Goal: Task Accomplishment & Management: Complete application form

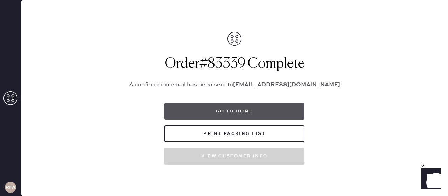
click at [265, 113] on button "Go to home" at bounding box center [235, 111] width 140 height 17
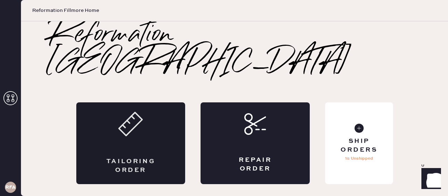
click at [130, 112] on icon at bounding box center [130, 124] width 25 height 25
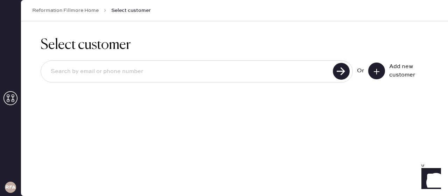
click at [134, 70] on input at bounding box center [188, 72] width 286 height 16
click at [214, 73] on input at bounding box center [188, 72] width 286 height 16
click at [378, 69] on icon at bounding box center [376, 71] width 7 height 7
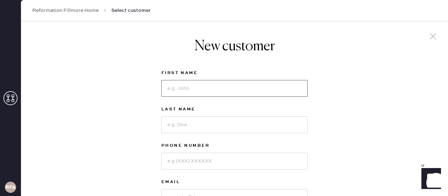
click at [230, 90] on input at bounding box center [234, 88] width 146 height 17
type input "Waverly"
click at [216, 125] on input at bounding box center [234, 125] width 146 height 17
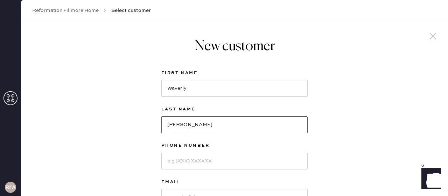
type input "[PERSON_NAME]"
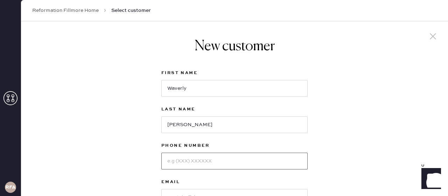
click at [236, 163] on input at bounding box center [234, 161] width 146 height 17
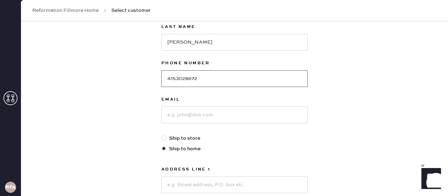
scroll to position [83, 0]
type input "4153028672"
click at [233, 120] on input at bounding box center [234, 114] width 146 height 17
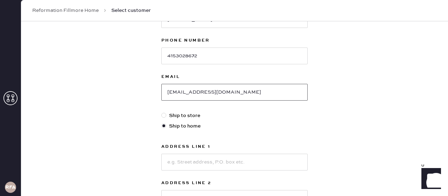
type input "[EMAIL_ADDRESS][DOMAIN_NAME]"
click at [203, 163] on input at bounding box center [234, 162] width 146 height 17
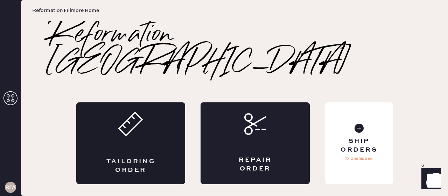
click at [122, 112] on icon at bounding box center [130, 124] width 25 height 25
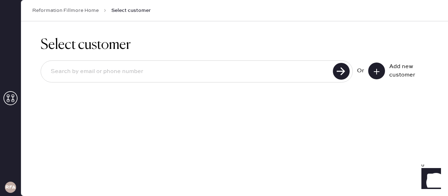
click at [377, 70] on icon at bounding box center [376, 71] width 7 height 7
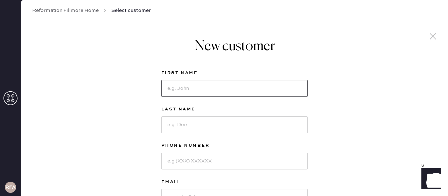
click at [183, 85] on input at bounding box center [234, 88] width 146 height 17
type input "E"
type input "\"
type input "Waverly"
click at [190, 126] on input at bounding box center [234, 125] width 146 height 17
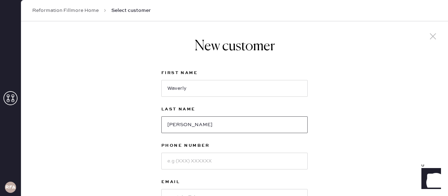
type input "[PERSON_NAME]"
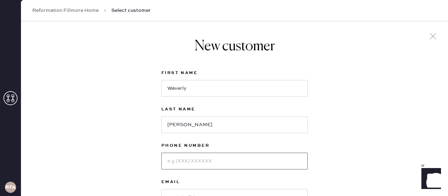
click at [198, 156] on input at bounding box center [234, 161] width 146 height 17
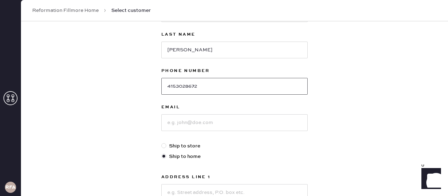
scroll to position [75, 0]
type input "4153028672"
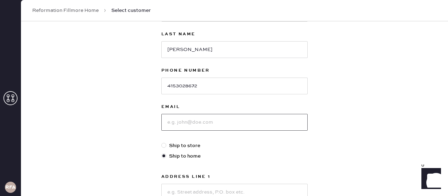
click at [195, 128] on input at bounding box center [234, 122] width 146 height 17
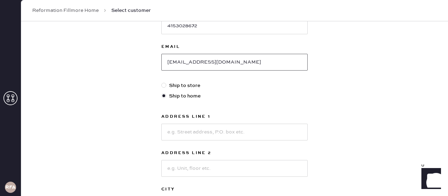
scroll to position [138, 0]
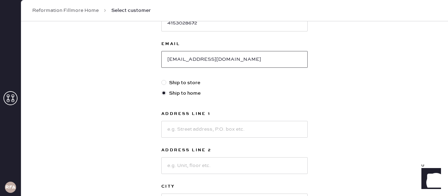
type input "[EMAIL_ADDRESS][DOMAIN_NAME]"
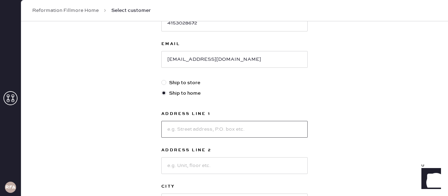
click at [183, 130] on input at bounding box center [234, 129] width 146 height 17
type input "1637 [GEOGRAPHIC_DATA]"
click at [216, 169] on input at bounding box center [234, 166] width 146 height 17
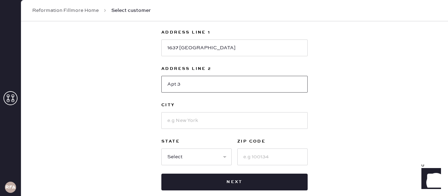
scroll to position [223, 0]
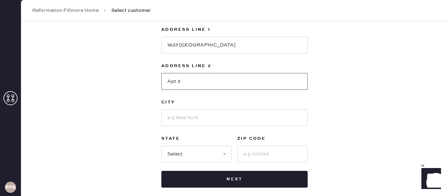
type input "Apt 3"
click at [280, 159] on input at bounding box center [272, 154] width 70 height 17
type input "94109"
click at [188, 150] on select "Select AK AL AR AZ CA CO CT [GEOGRAPHIC_DATA] DE FL [GEOGRAPHIC_DATA] HI [GEOGR…" at bounding box center [196, 154] width 70 height 17
select select "CA"
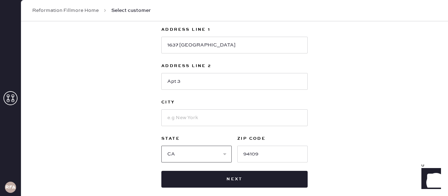
click at [161, 146] on select "Select AK AL AR AZ CA CO CT [GEOGRAPHIC_DATA] DE FL [GEOGRAPHIC_DATA] HI [GEOGR…" at bounding box center [196, 154] width 70 height 17
click at [221, 121] on input at bounding box center [234, 118] width 146 height 17
type input "SF"
click at [415, 131] on div "New customer First Name Waverly Last Name [PERSON_NAME] Phone Number [PHONE_NUM…" at bounding box center [234, 16] width 427 height 434
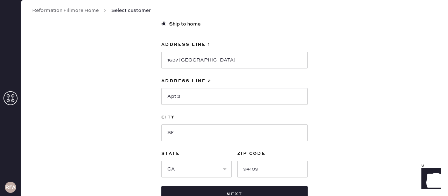
scroll to position [212, 0]
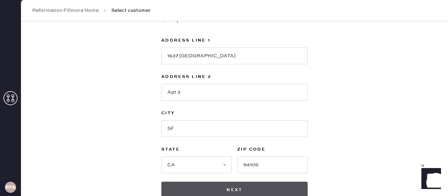
click at [289, 192] on button "Next" at bounding box center [234, 190] width 146 height 17
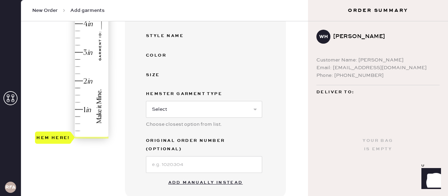
scroll to position [171, 0]
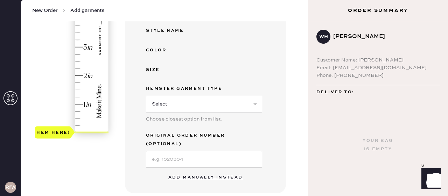
click at [223, 171] on button "Add manually instead" at bounding box center [205, 178] width 83 height 14
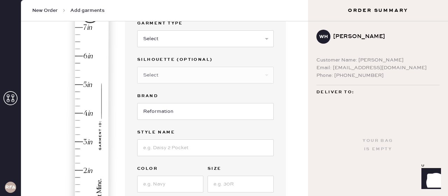
scroll to position [75, 0]
click at [171, 40] on select "Select Basic Skirt Jeans Leggings Pants Shorts Basic Sleeved Dress Basic Sleeve…" at bounding box center [205, 39] width 137 height 17
select select "4"
click at [137, 31] on select "Select Basic Skirt Jeans Leggings Pants Shorts Basic Sleeved Dress Basic Sleeve…" at bounding box center [205, 39] width 137 height 17
click at [188, 76] on select "Select Joggers Shorts Cropped Flare Boot Cut Straight Skinny Other" at bounding box center [205, 76] width 137 height 17
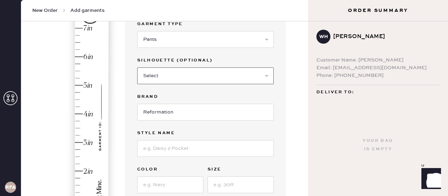
select select "11"
click at [137, 68] on select "Select Joggers Shorts Cropped Flare Boot Cut Straight Skinny Other" at bounding box center [205, 76] width 137 height 17
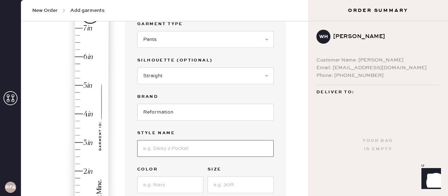
click at [185, 152] on input at bounding box center [205, 148] width 137 height 17
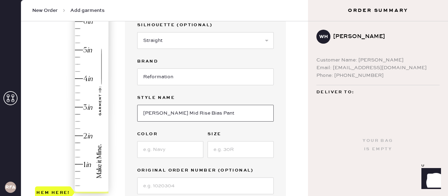
scroll to position [112, 0]
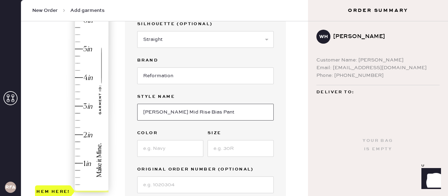
type input "[PERSON_NAME] Mid Rise Bias Pant"
click at [160, 152] on input at bounding box center [170, 148] width 66 height 17
type input "Black"
click at [232, 150] on input at bounding box center [241, 148] width 66 height 17
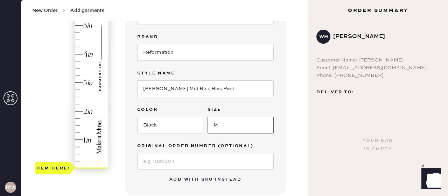
scroll to position [134, 0]
type input "M"
type input "3"
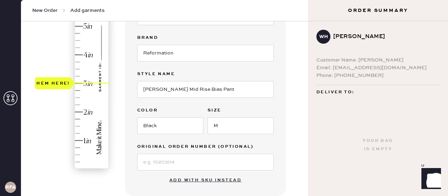
click at [82, 83] on div "Hem here!" at bounding box center [72, 69] width 75 height 207
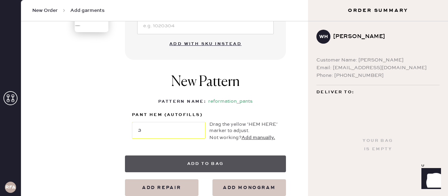
scroll to position [271, 0]
click at [221, 163] on button "Add to bag" at bounding box center [205, 163] width 161 height 17
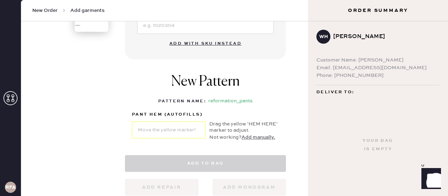
select select "4"
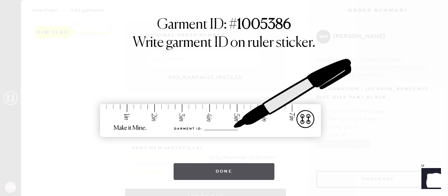
click at [229, 171] on button "Done" at bounding box center [224, 171] width 101 height 17
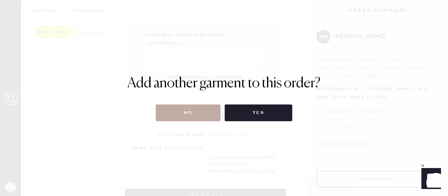
click at [196, 111] on button "No" at bounding box center [188, 113] width 65 height 17
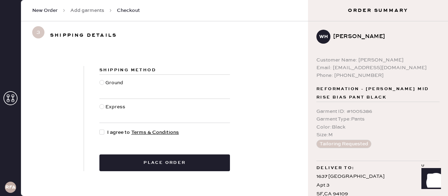
click at [102, 83] on div at bounding box center [101, 82] width 5 height 5
click at [100, 79] on input "Ground" at bounding box center [99, 79] width 0 height 0
radio input "true"
click at [102, 131] on div at bounding box center [101, 132] width 5 height 5
click at [100, 129] on input "I agree to Terms & Conditions" at bounding box center [99, 129] width 0 height 0
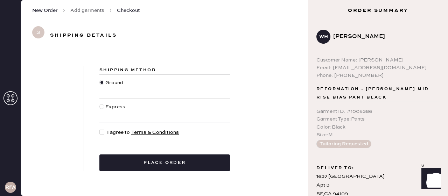
checkbox input "true"
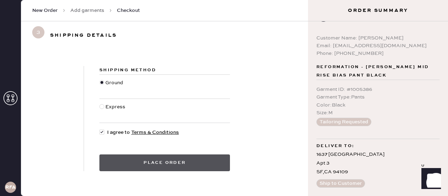
click at [222, 162] on button "Place order" at bounding box center [164, 163] width 131 height 17
